Goal: Transaction & Acquisition: Purchase product/service

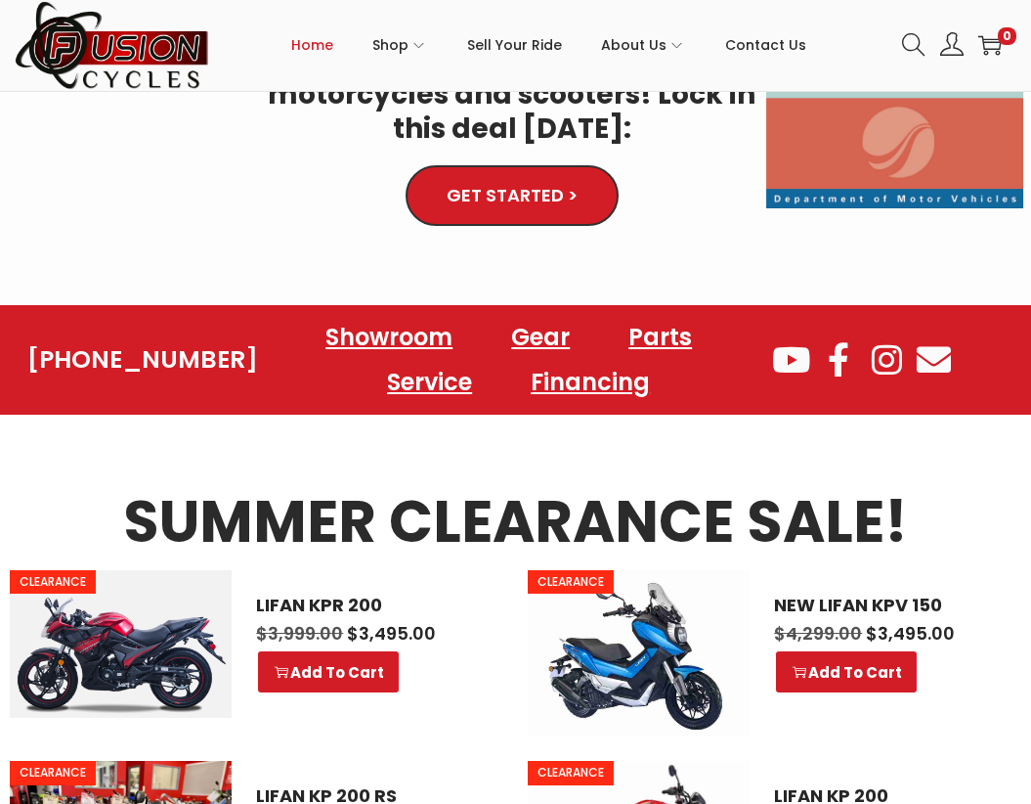
scroll to position [684, 0]
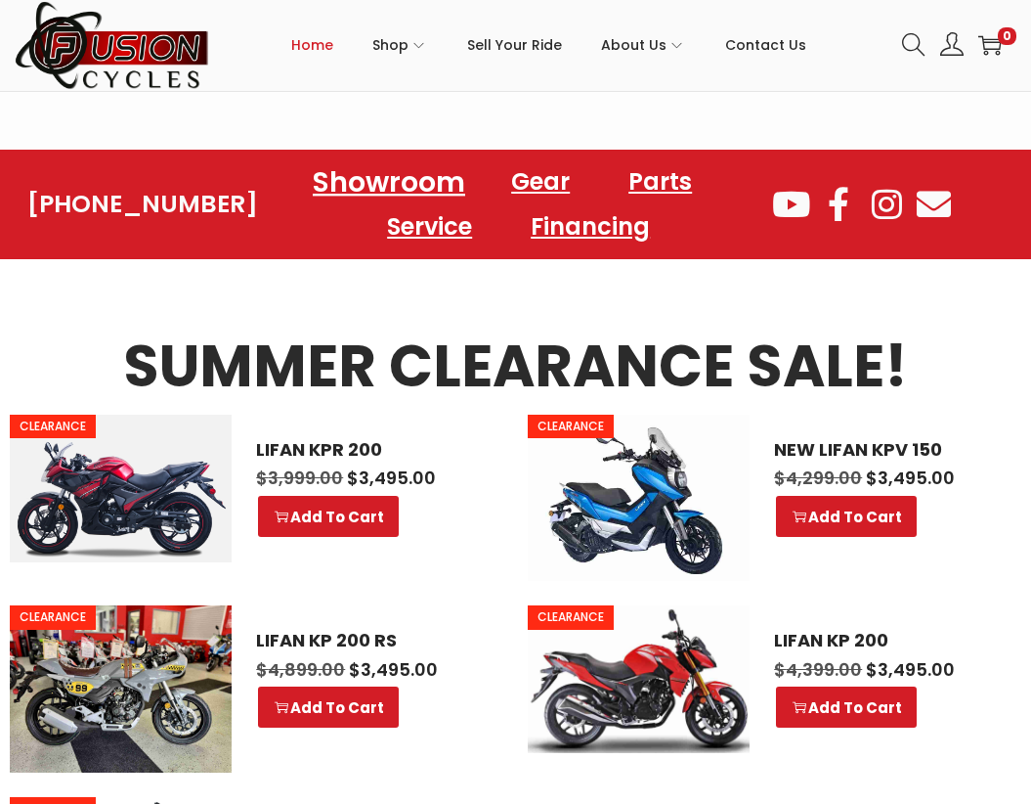
click at [416, 176] on link "Showroom" at bounding box center [388, 181] width 199 height 54
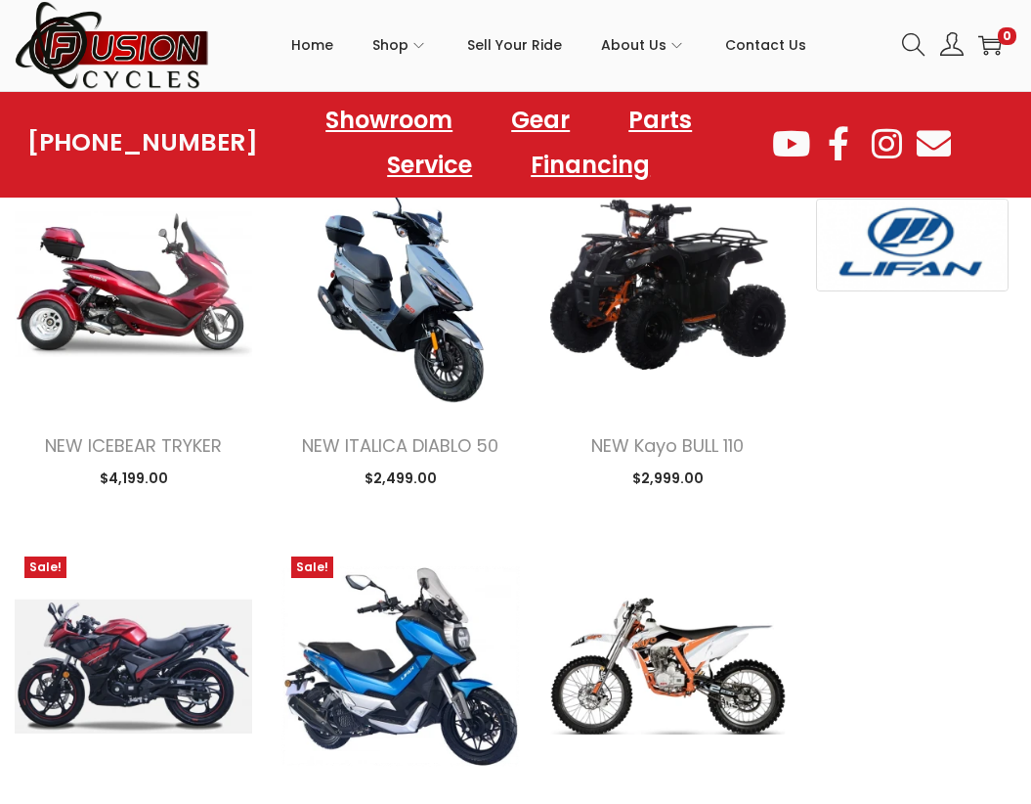
scroll to position [1564, 0]
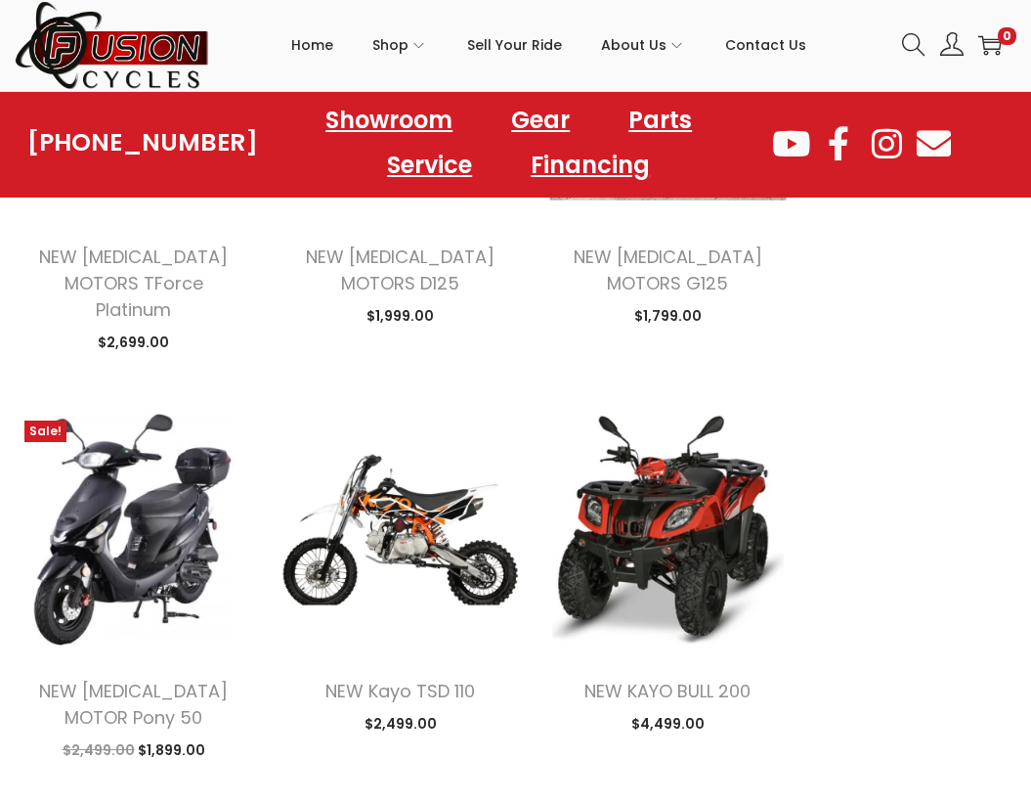
scroll to position [4790, 0]
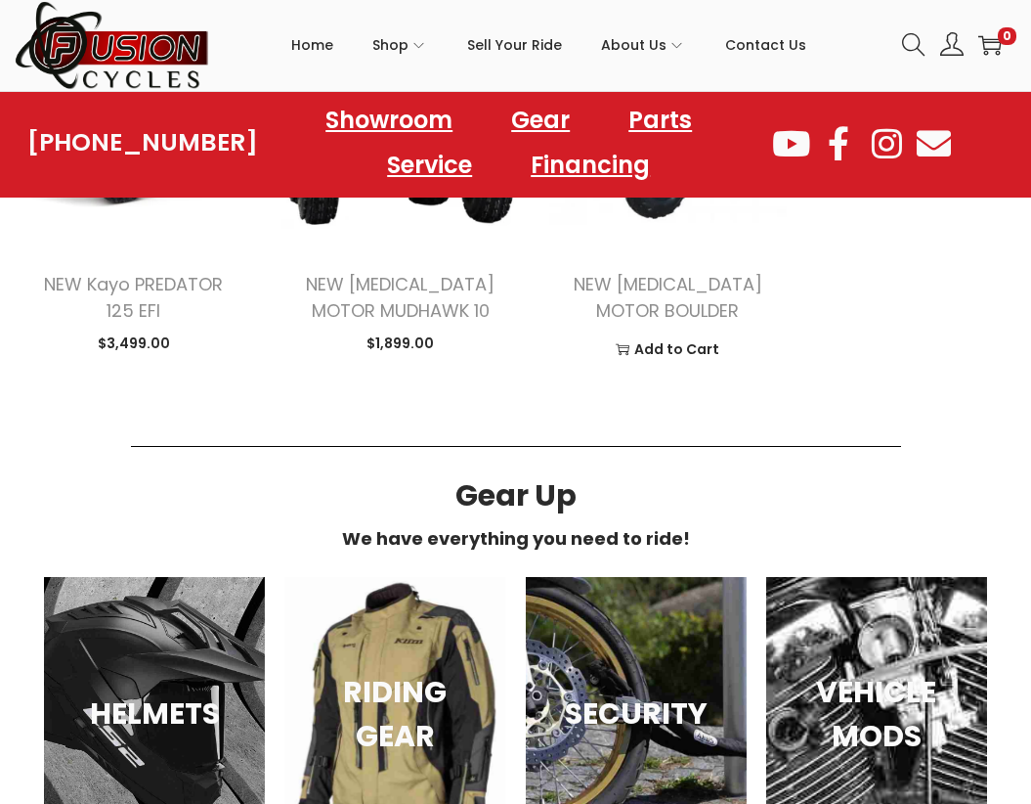
scroll to position [6354, 0]
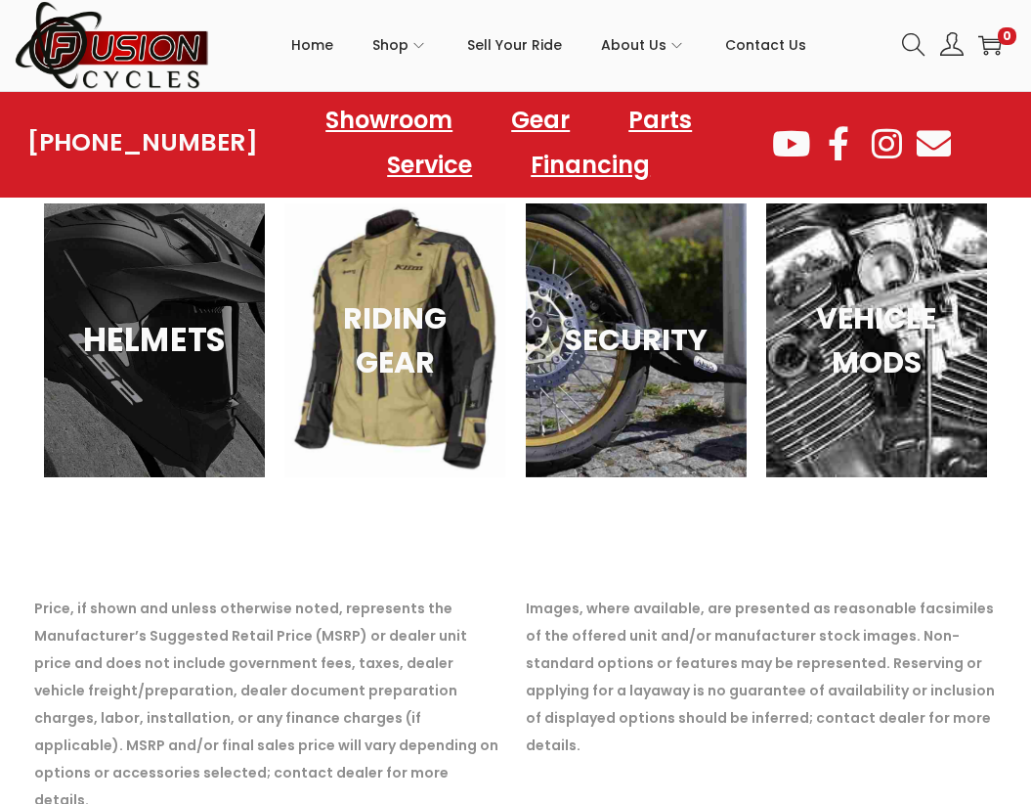
click at [162, 350] on div "HELMETS" at bounding box center [154, 340] width 221 height 274
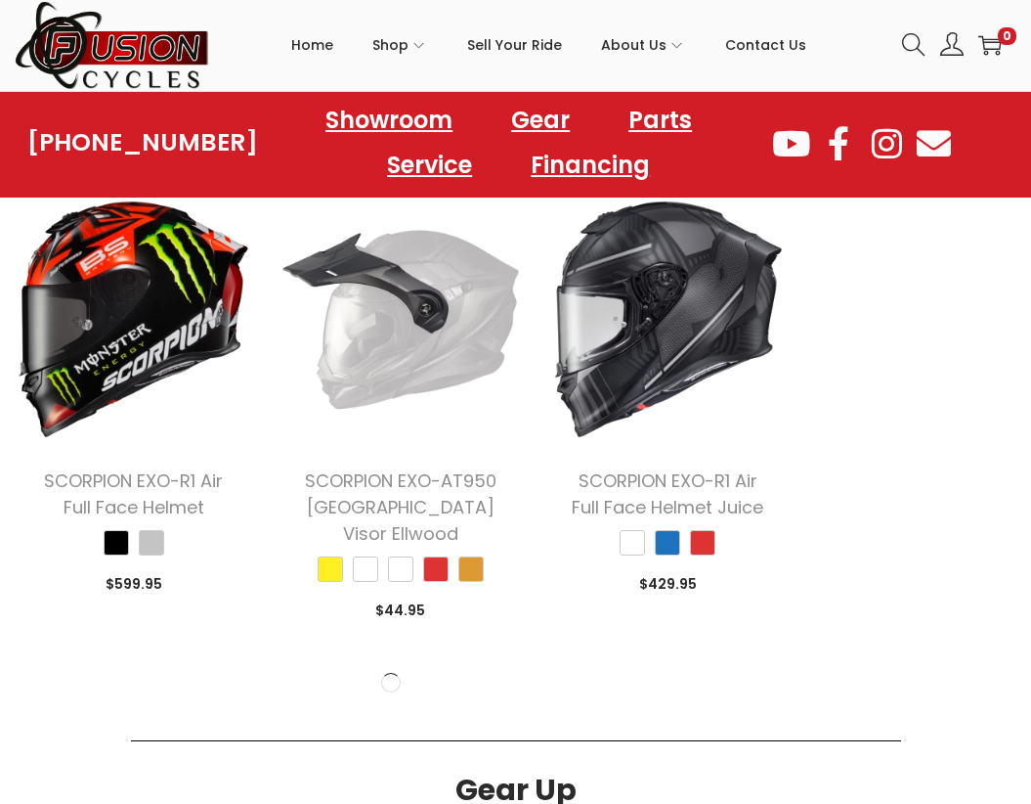
scroll to position [2542, 0]
